Goal: Information Seeking & Learning: Understand process/instructions

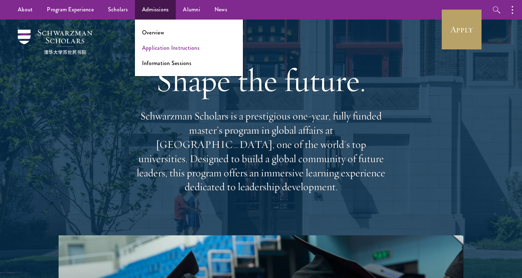
click at [151, 49] on link "Application Instructions" at bounding box center [171, 48] width 58 height 8
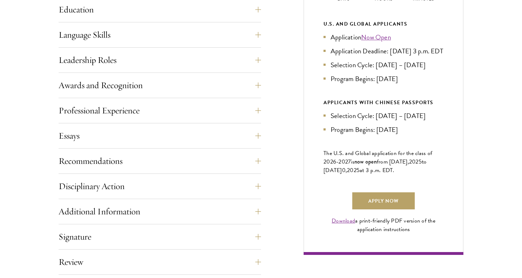
scroll to position [384, 0]
click at [170, 153] on button "Recommendations" at bounding box center [165, 160] width 203 height 17
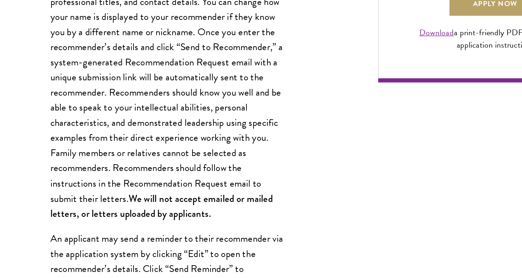
scroll to position [494, 0]
click at [98, 121] on p "Register three recommenders by providing their names, professional titles, and …" at bounding box center [160, 156] width 160 height 165
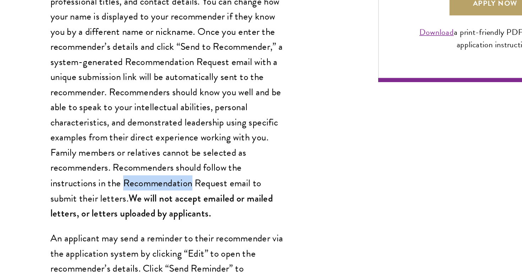
click at [98, 121] on p "Register three recommenders by providing their names, professional titles, and …" at bounding box center [160, 156] width 160 height 165
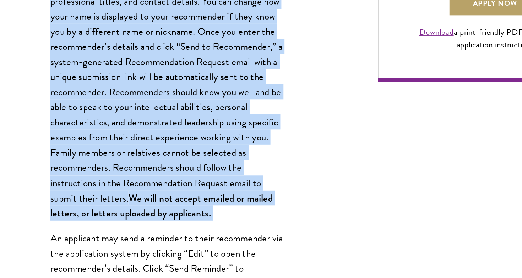
click at [98, 121] on p "Register three recommenders by providing their names, professional titles, and …" at bounding box center [160, 156] width 160 height 165
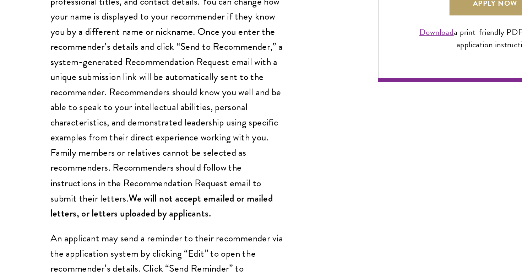
click at [98, 121] on p "Register three recommenders by providing their names, professional titles, and …" at bounding box center [160, 156] width 160 height 165
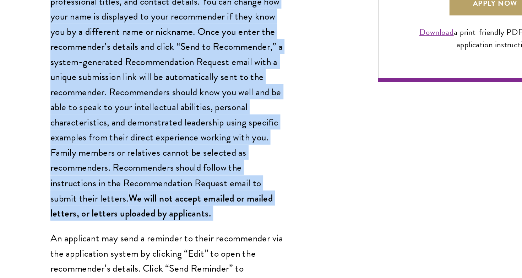
click at [98, 121] on p "Register three recommenders by providing their names, professional titles, and …" at bounding box center [160, 156] width 160 height 165
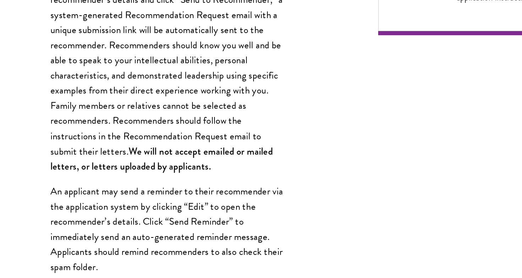
scroll to position [528, 0]
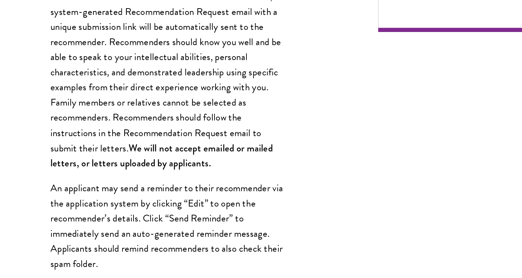
click at [89, 39] on p "Register three recommenders by providing their names, professional titles, and …" at bounding box center [160, 121] width 160 height 165
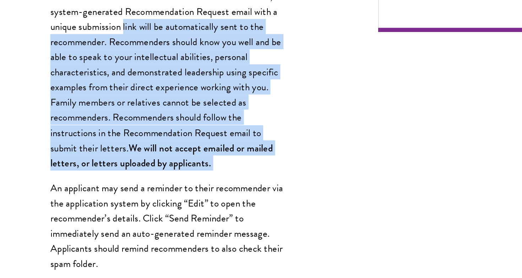
drag, startPoint x: 89, startPoint y: 17, endPoint x: 150, endPoint y: 118, distance: 117.7
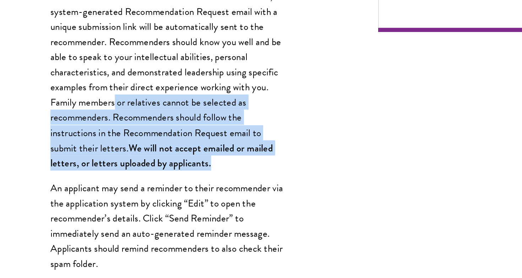
drag, startPoint x: 145, startPoint y: 111, endPoint x: 79, endPoint y: 73, distance: 75.6
click at [80, 73] on p "Register three recommenders by providing their names, professional titles, and …" at bounding box center [160, 121] width 160 height 165
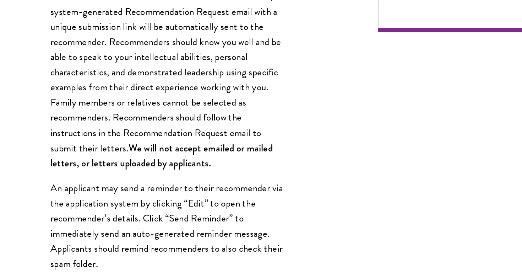
click at [80, 79] on p "Register three recommenders by providing their names, professional titles, and …" at bounding box center [160, 121] width 160 height 165
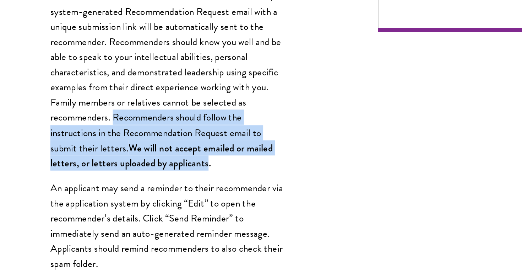
drag, startPoint x: 79, startPoint y: 79, endPoint x: 133, endPoint y: 105, distance: 60.2
click at [134, 105] on p "Register three recommenders by providing their names, professional titles, and …" at bounding box center [160, 121] width 160 height 165
click at [133, 184] on strong "We will not accept emailed or mailed letters, or letters uploaded by applicants." at bounding box center [156, 194] width 152 height 20
drag, startPoint x: 133, startPoint y: 105, endPoint x: 79, endPoint y: 75, distance: 62.5
click at [80, 75] on p "Register three recommenders by providing their names, professional titles, and …" at bounding box center [160, 121] width 160 height 165
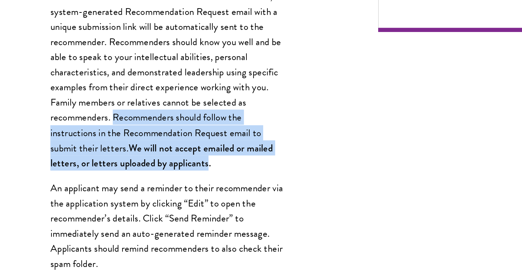
click at [80, 75] on p "Register three recommenders by providing their names, professional titles, and …" at bounding box center [160, 121] width 160 height 165
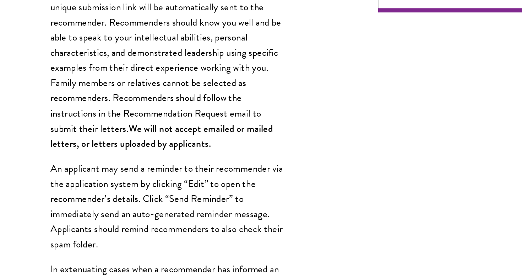
click at [80, 75] on p "Register three recommenders by providing their names, professional titles, and …" at bounding box center [160, 108] width 160 height 165
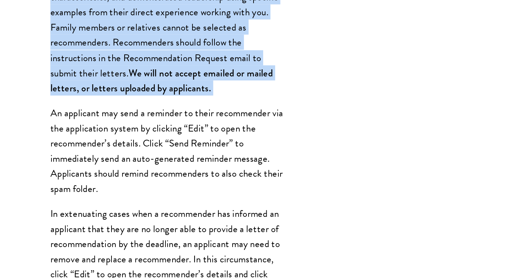
click at [80, 160] on p "An applicant may send a reminder to their recommender via the application syste…" at bounding box center [160, 191] width 160 height 62
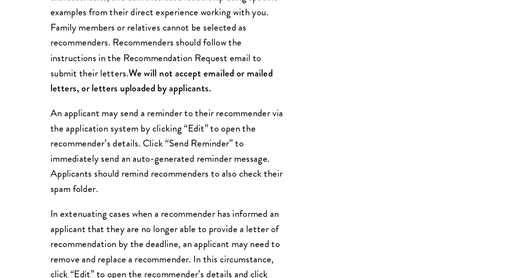
click at [80, 160] on p "An applicant may send a reminder to their recommender via the application syste…" at bounding box center [160, 191] width 160 height 62
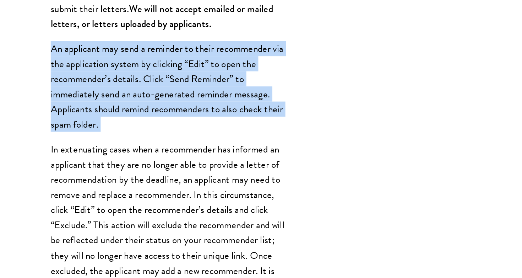
click at [80, 185] on p "In extenuating cases when a recommender has informed an applicant that they are…" at bounding box center [160, 262] width 160 height 155
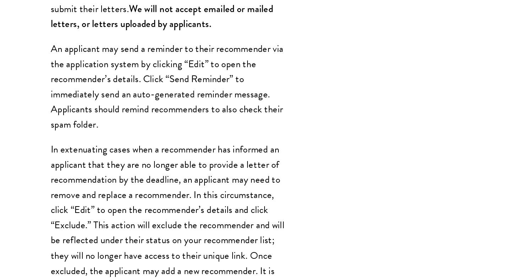
click at [80, 185] on p "In extenuating cases when a recommender has informed an applicant that they are…" at bounding box center [160, 262] width 160 height 155
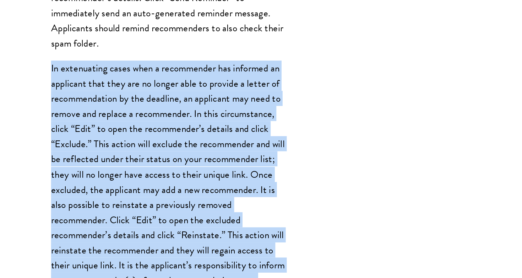
click at [80, 130] on p "In extenuating cases when a recommender has informed an applicant that they are…" at bounding box center [160, 207] width 160 height 155
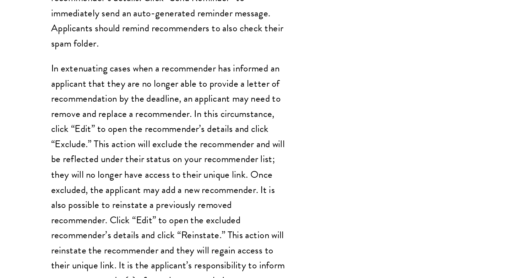
click at [80, 130] on p "In extenuating cases when a recommender has informed an applicant that they are…" at bounding box center [160, 207] width 160 height 155
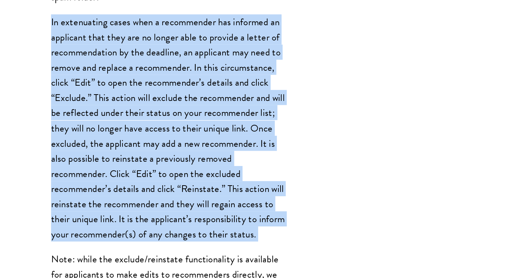
scroll to position [711, 0]
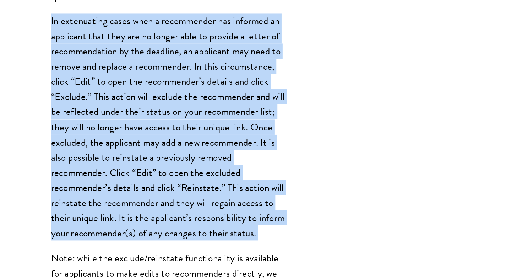
click at [80, 97] on p "In extenuating cases when a recommender has informed an applicant that they are…" at bounding box center [160, 174] width 160 height 155
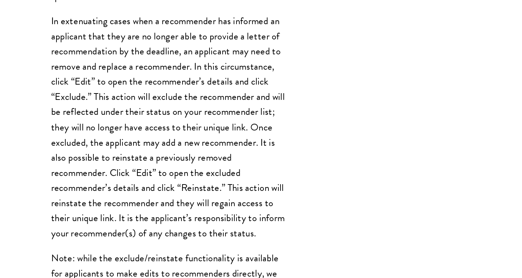
click at [80, 97] on p "In extenuating cases when a recommender has informed an applicant that they are…" at bounding box center [160, 174] width 160 height 155
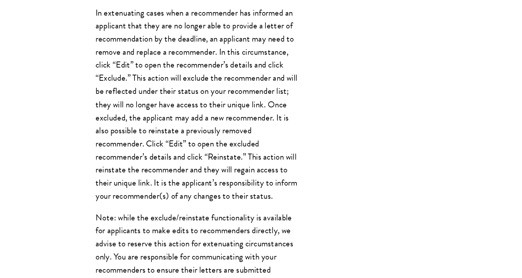
scroll to position [745, 0]
click at [218, 140] on p "In extenuating cases when a recommender has informed an applicant that they are…" at bounding box center [160, 140] width 160 height 155
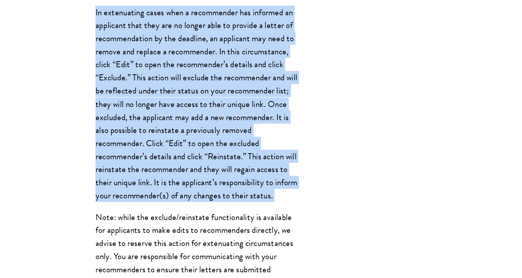
click at [218, 140] on p "In extenuating cases when a recommender has informed an applicant that they are…" at bounding box center [160, 140] width 160 height 155
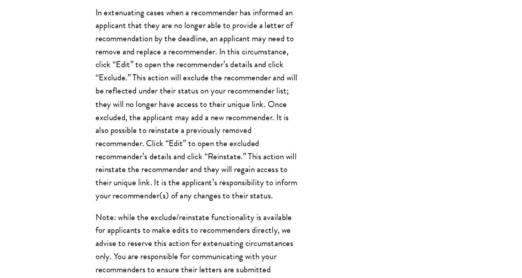
click at [218, 140] on p "In extenuating cases when a recommender has informed an applicant that they are…" at bounding box center [160, 140] width 160 height 155
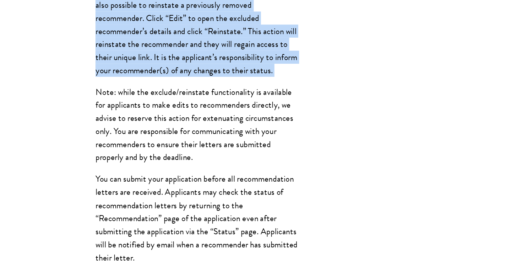
scroll to position [845, 0]
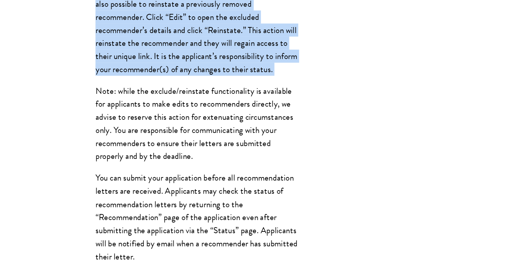
click at [199, 125] on p "Note: while the exclude/reinstate functionality is available for applicants to …" at bounding box center [160, 156] width 160 height 62
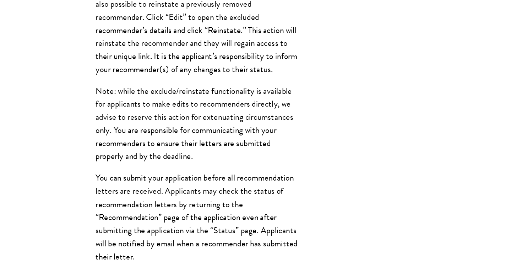
click at [199, 125] on p "Note: while the exclude/reinstate functionality is available for applicants to …" at bounding box center [160, 156] width 160 height 62
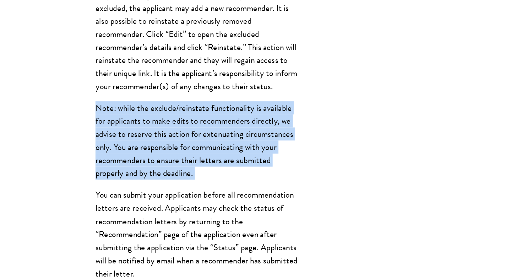
scroll to position [811, 0]
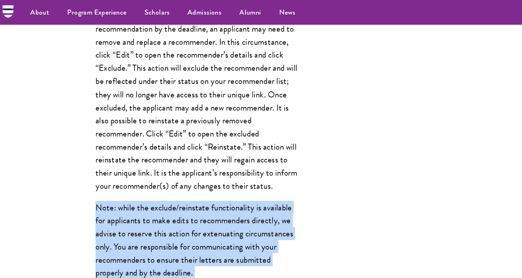
click at [194, 120] on p "In extenuating cases when a recommender has informed an applicant that they are…" at bounding box center [160, 74] width 160 height 155
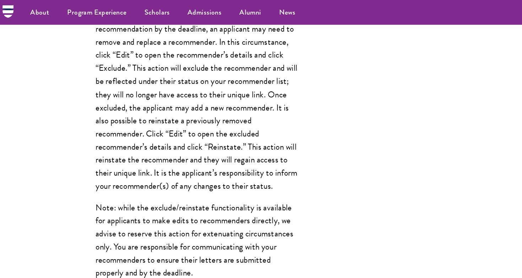
click at [194, 120] on p "In extenuating cases when a recommender has informed an applicant that they are…" at bounding box center [160, 74] width 160 height 155
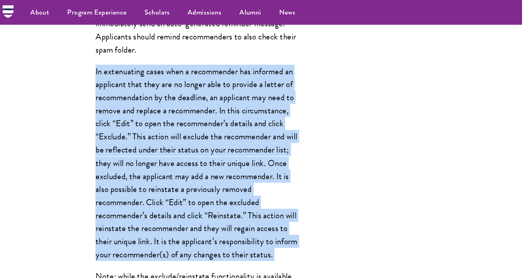
scroll to position [755, 0]
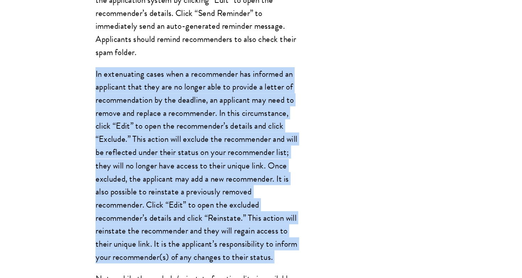
click at [194, 120] on p "In extenuating cases when a recommender has informed an applicant that they are…" at bounding box center [160, 130] width 160 height 155
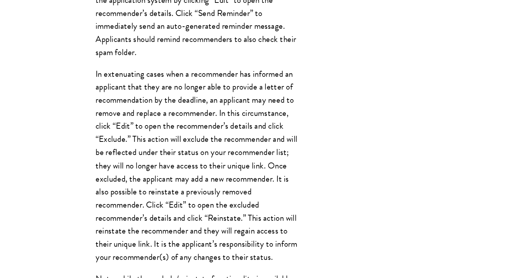
click at [194, 120] on p "In extenuating cases when a recommender has informed an applicant that they are…" at bounding box center [160, 130] width 160 height 155
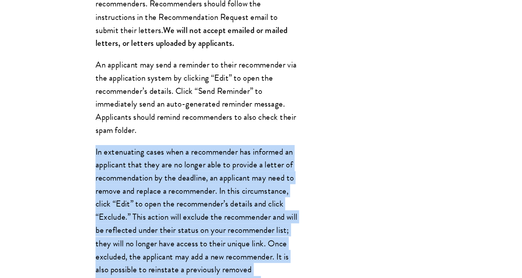
click at [203, 97] on p "An applicant may send a reminder to their recommender via the application syste…" at bounding box center [160, 79] width 160 height 62
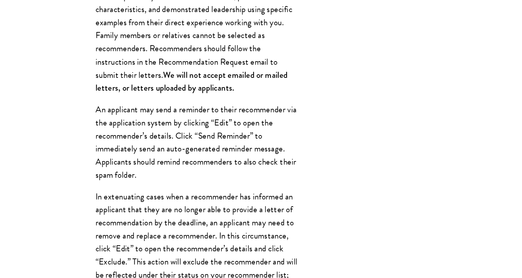
scroll to position [601, 0]
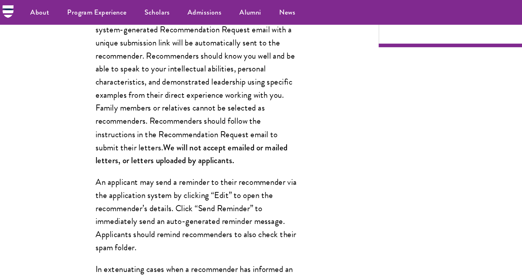
click at [203, 97] on p "Register three recommenders by providing their names, professional titles, and …" at bounding box center [160, 49] width 160 height 165
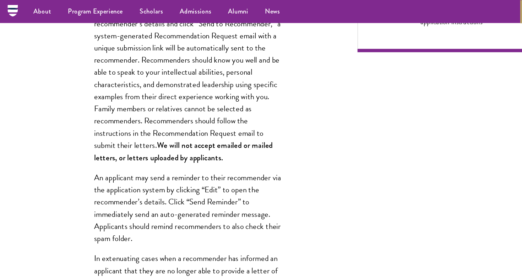
click at [210, 112] on p "Register three recommenders by providing their names, professional titles, and …" at bounding box center [160, 56] width 160 height 165
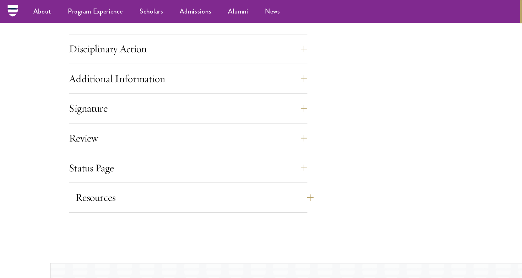
scroll to position [1101, 0]
